Goal: Find specific page/section: Find specific page/section

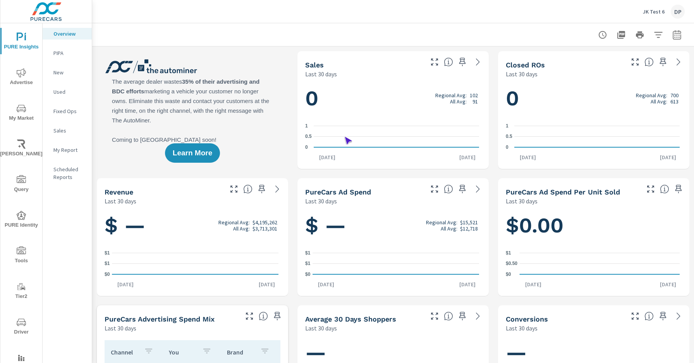
click at [20, 327] on span "Driver" at bounding box center [21, 326] width 37 height 19
